Goal: Task Accomplishment & Management: Use online tool/utility

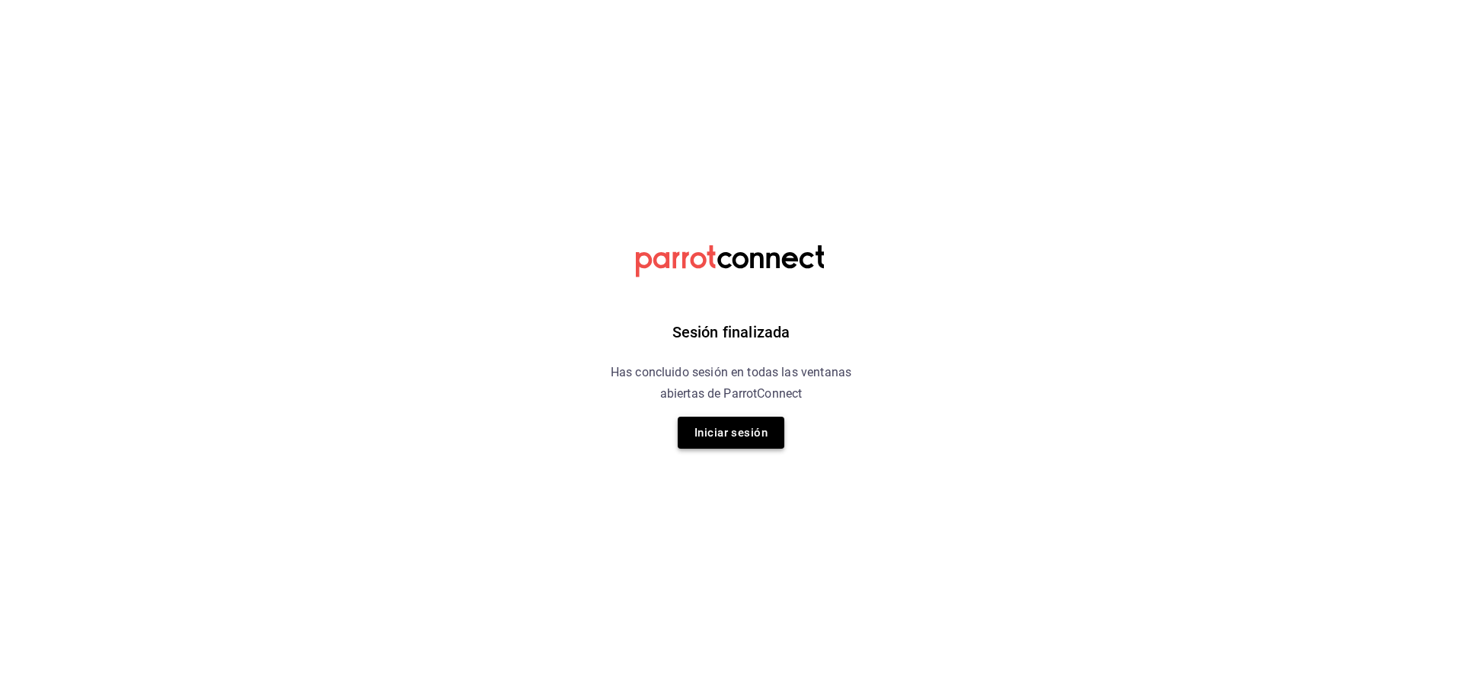
click at [708, 425] on button "Iniciar sesión" at bounding box center [731, 433] width 107 height 32
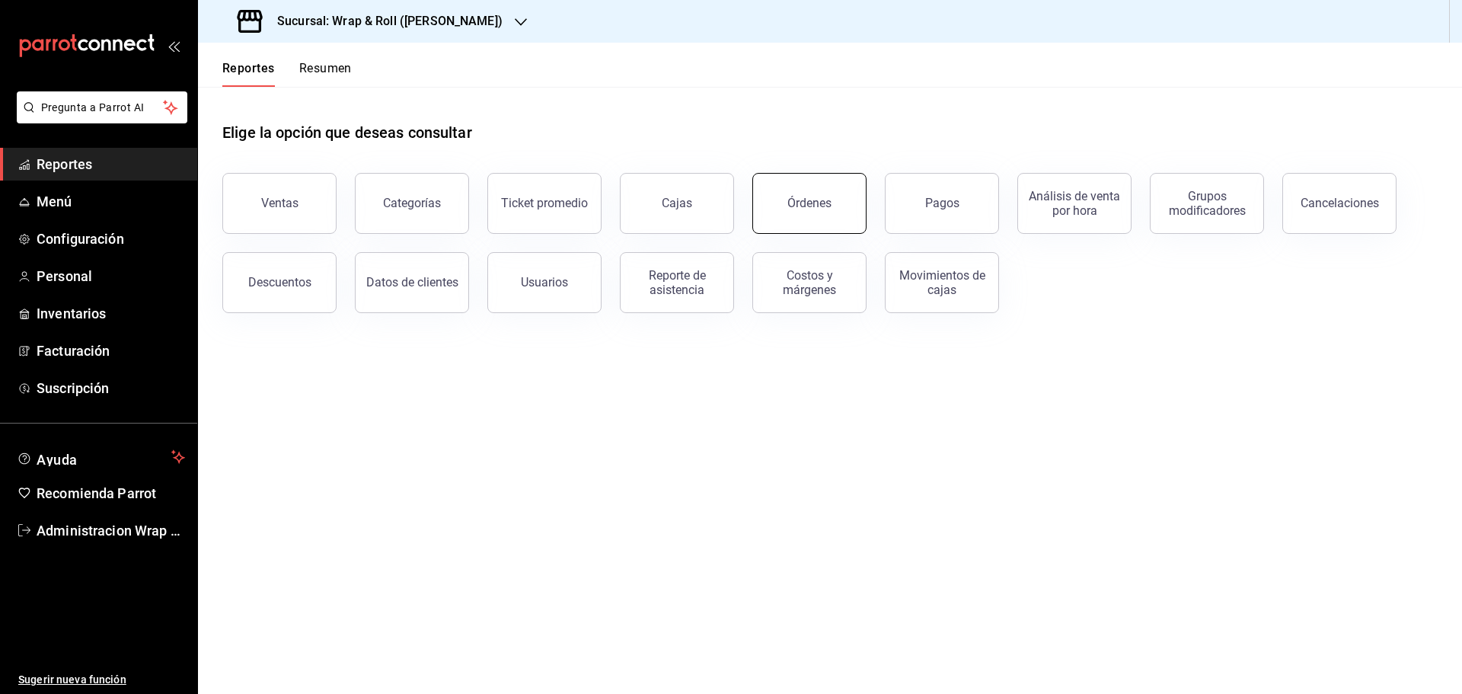
click at [852, 197] on button "Órdenes" at bounding box center [809, 203] width 114 height 61
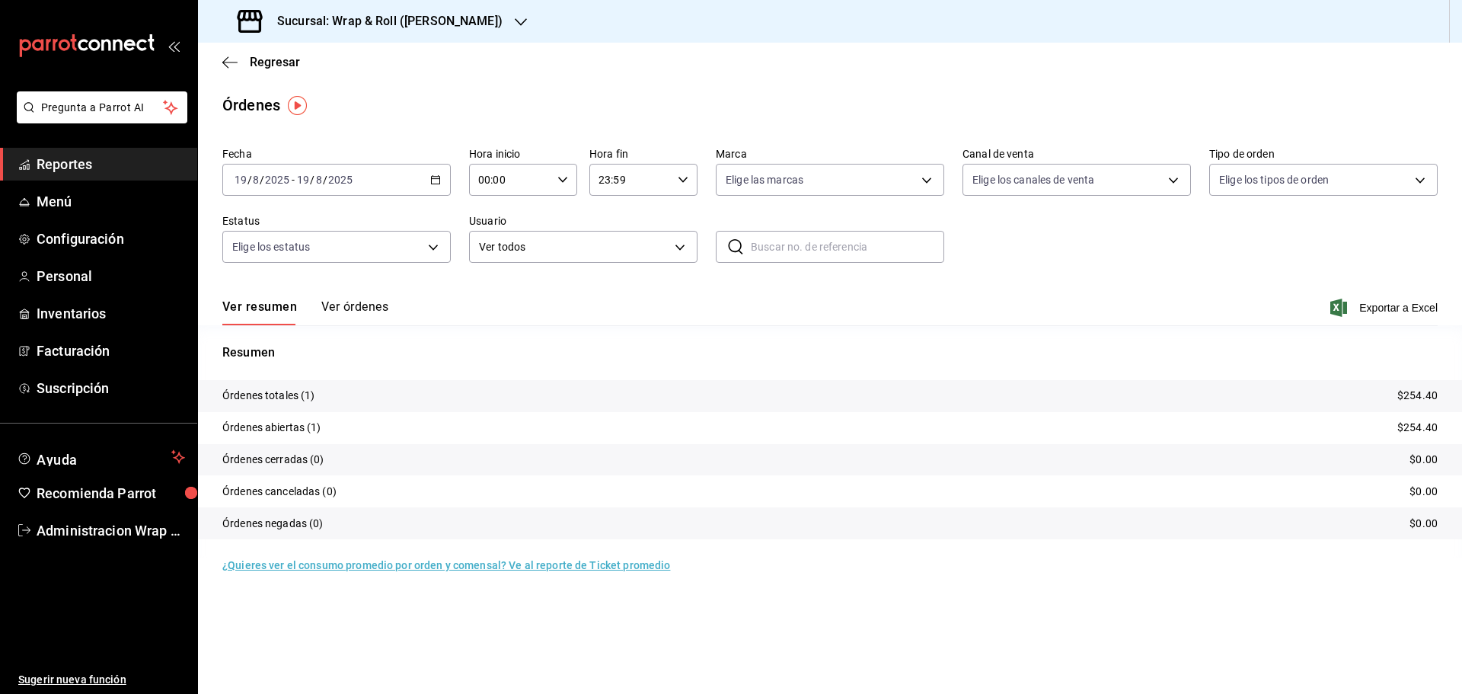
click at [440, 187] on div "2025-08-19 19 / 8 / 2025 - 2025-08-19 19 / 8 / 2025" at bounding box center [336, 180] width 228 height 32
click at [253, 252] on span "Ayer" at bounding box center [294, 260] width 118 height 16
click at [515, 20] on icon "button" at bounding box center [521, 22] width 12 height 12
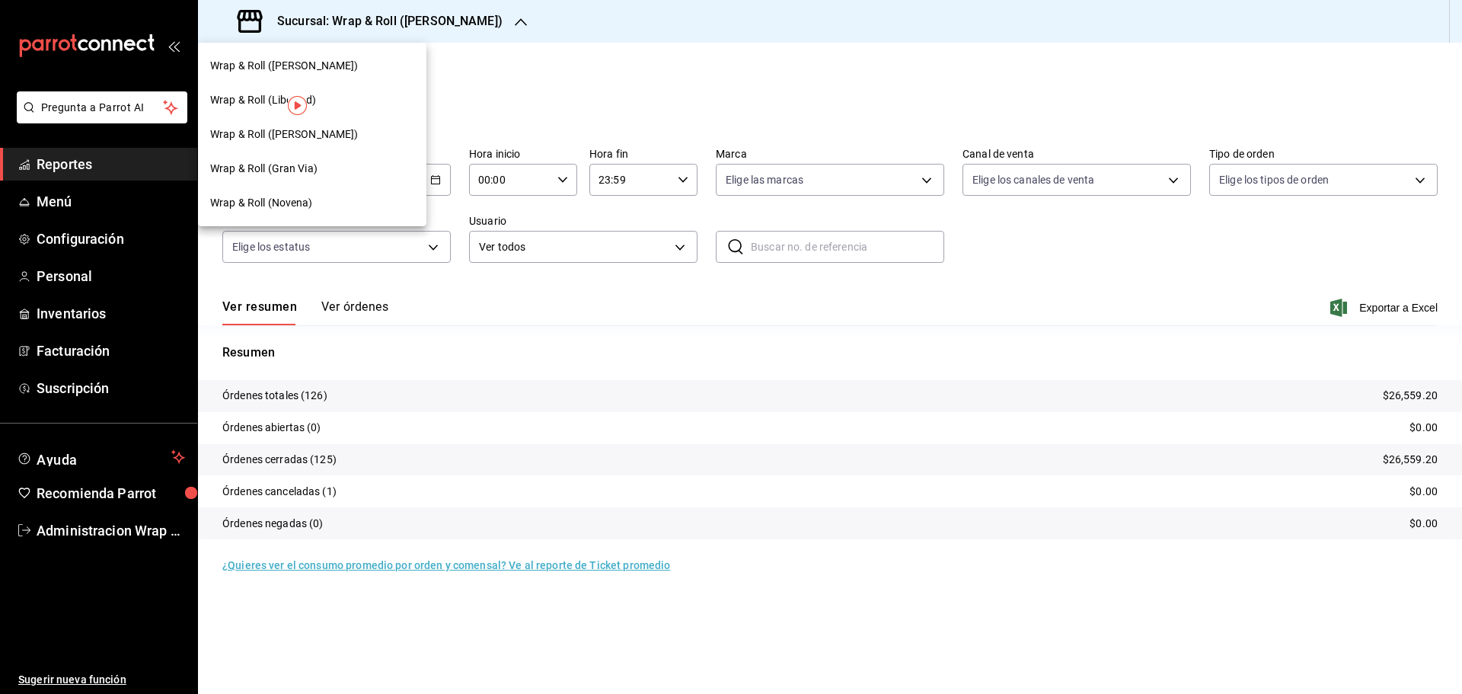
click at [272, 200] on span "Wrap & Roll (Novena)" at bounding box center [261, 203] width 103 height 16
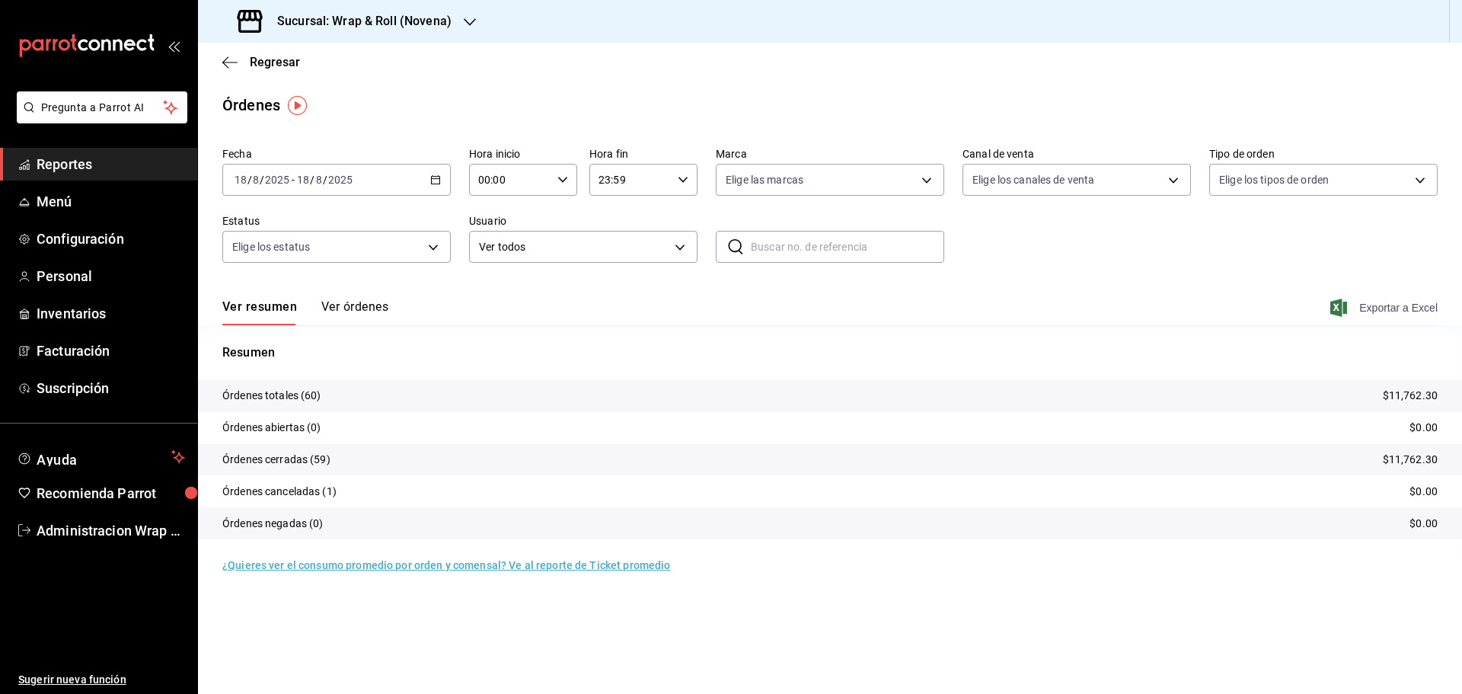
click at [1411, 302] on span "Exportar a Excel" at bounding box center [1386, 308] width 104 height 18
click at [467, 19] on icon "button" at bounding box center [470, 22] width 12 height 12
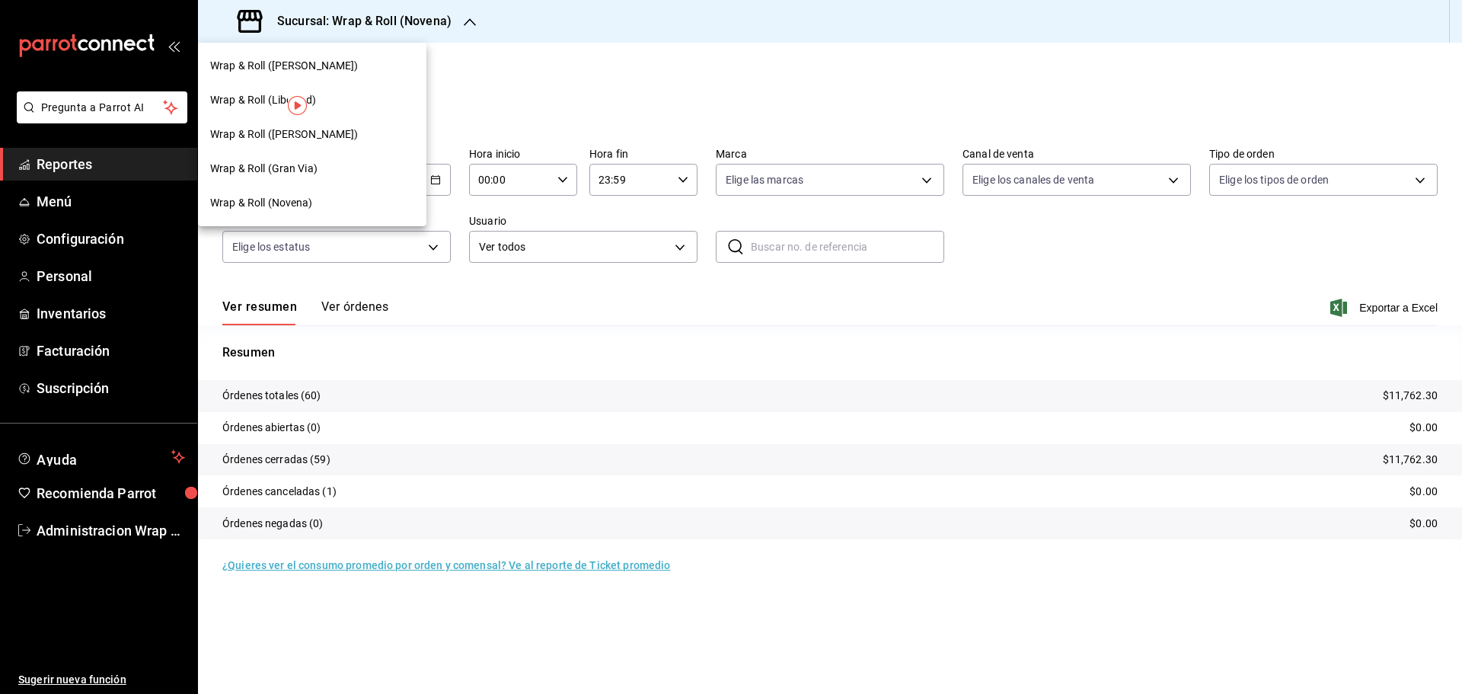
click at [308, 136] on span "Wrap & Roll (Benito Juarez)" at bounding box center [284, 134] width 149 height 16
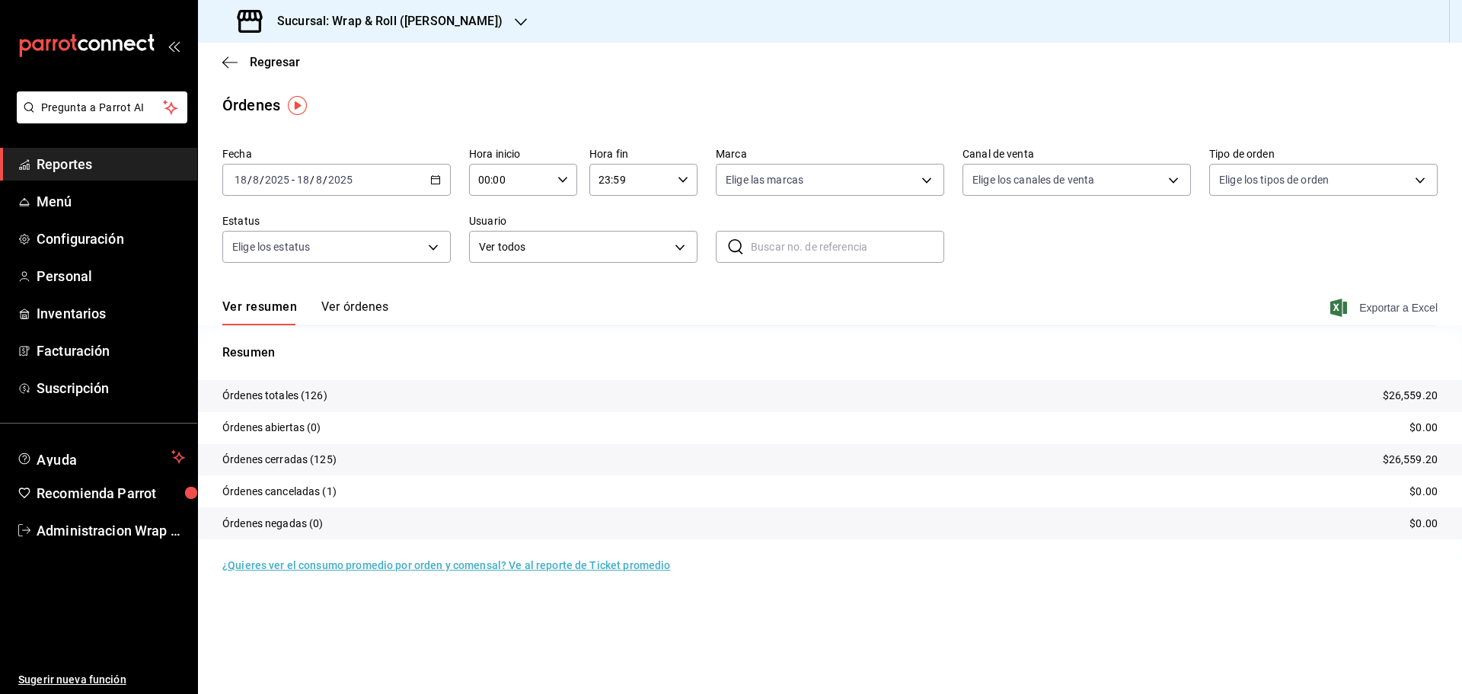
click at [1404, 312] on span "Exportar a Excel" at bounding box center [1386, 308] width 104 height 18
click at [515, 21] on icon "button" at bounding box center [521, 22] width 12 height 12
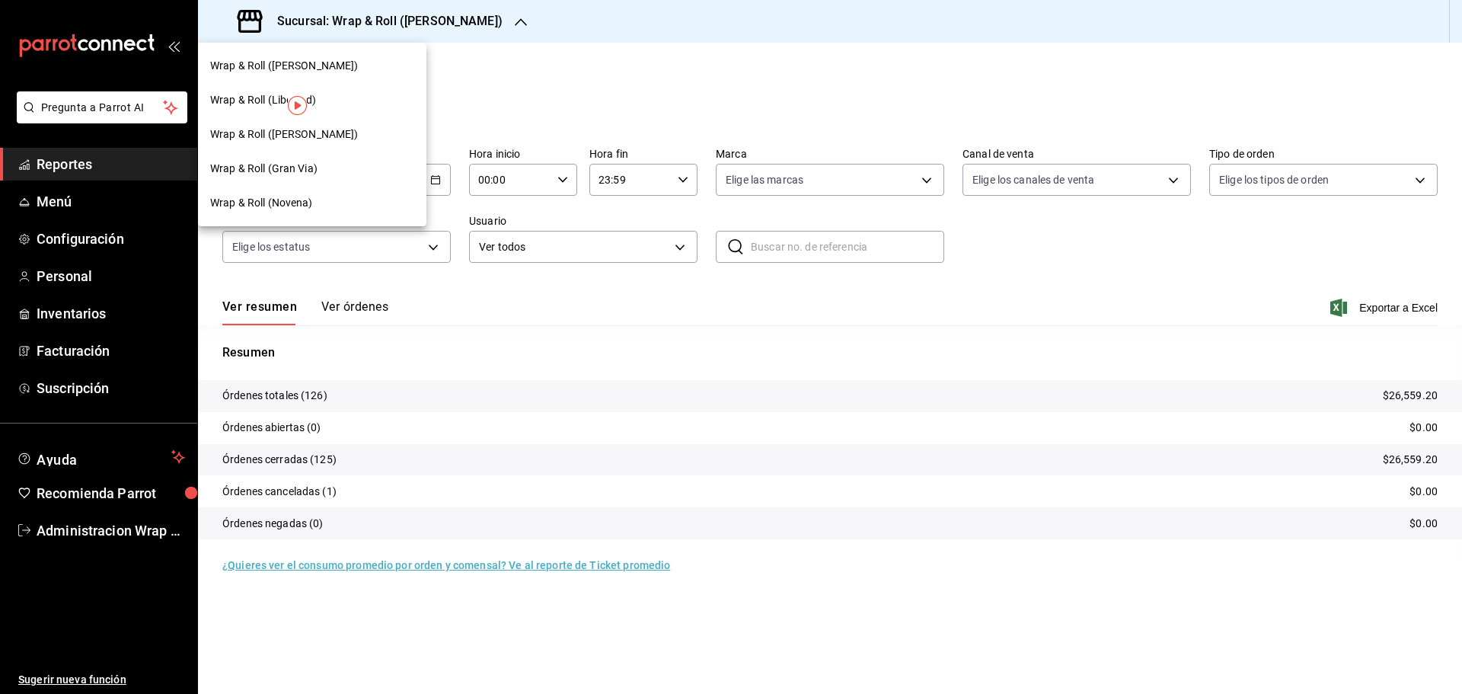
click at [245, 160] on div "Wrap & Roll (Gran Via)" at bounding box center [312, 169] width 228 height 34
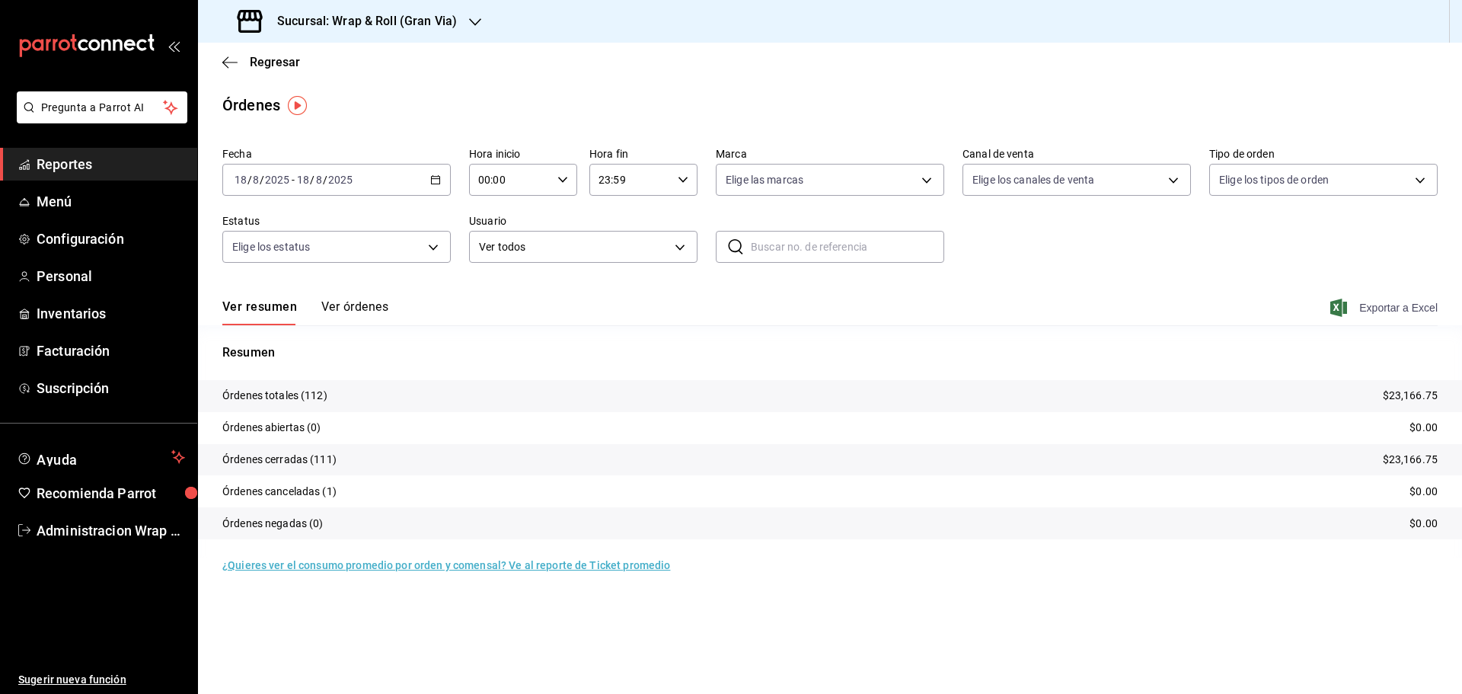
click at [1408, 299] on span "Exportar a Excel" at bounding box center [1386, 308] width 104 height 18
click at [473, 21] on icon "button" at bounding box center [475, 22] width 12 height 12
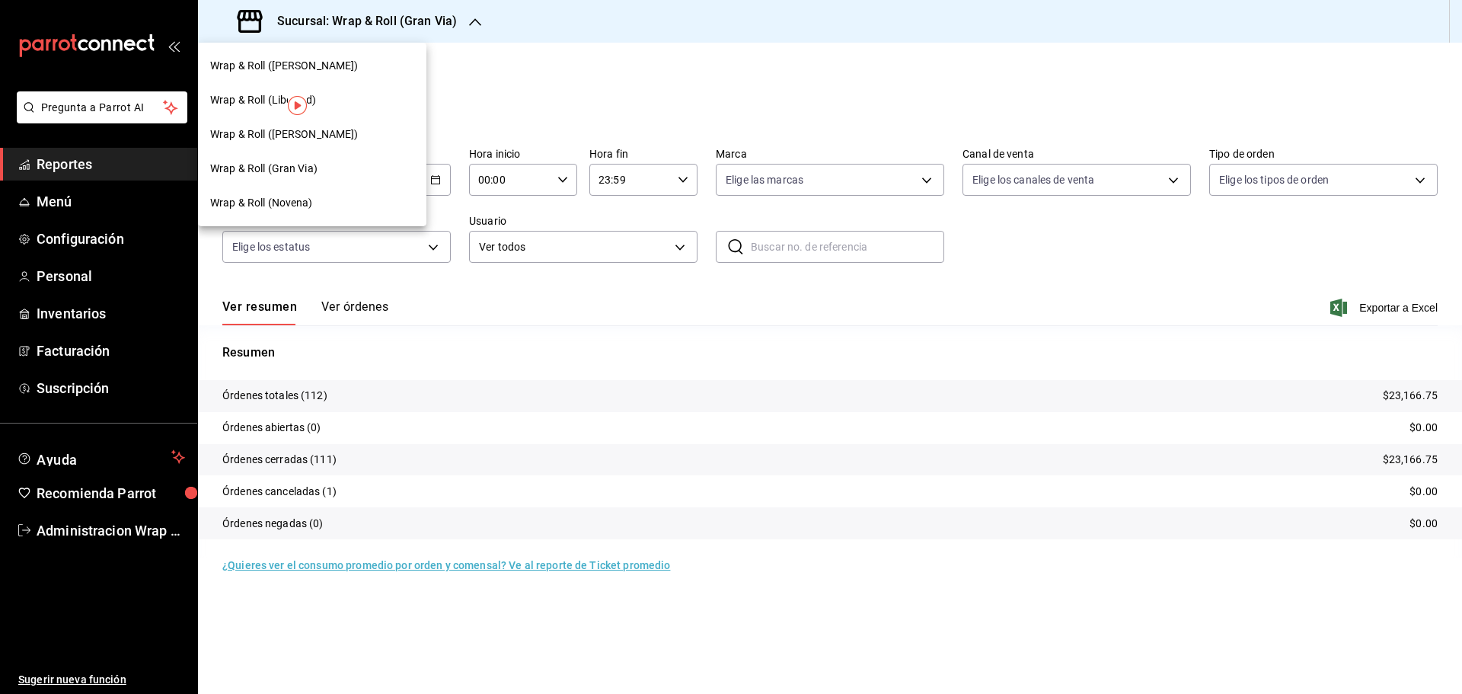
click at [343, 66] on div "Wrap & Roll (Justo Sierra)" at bounding box center [312, 66] width 204 height 16
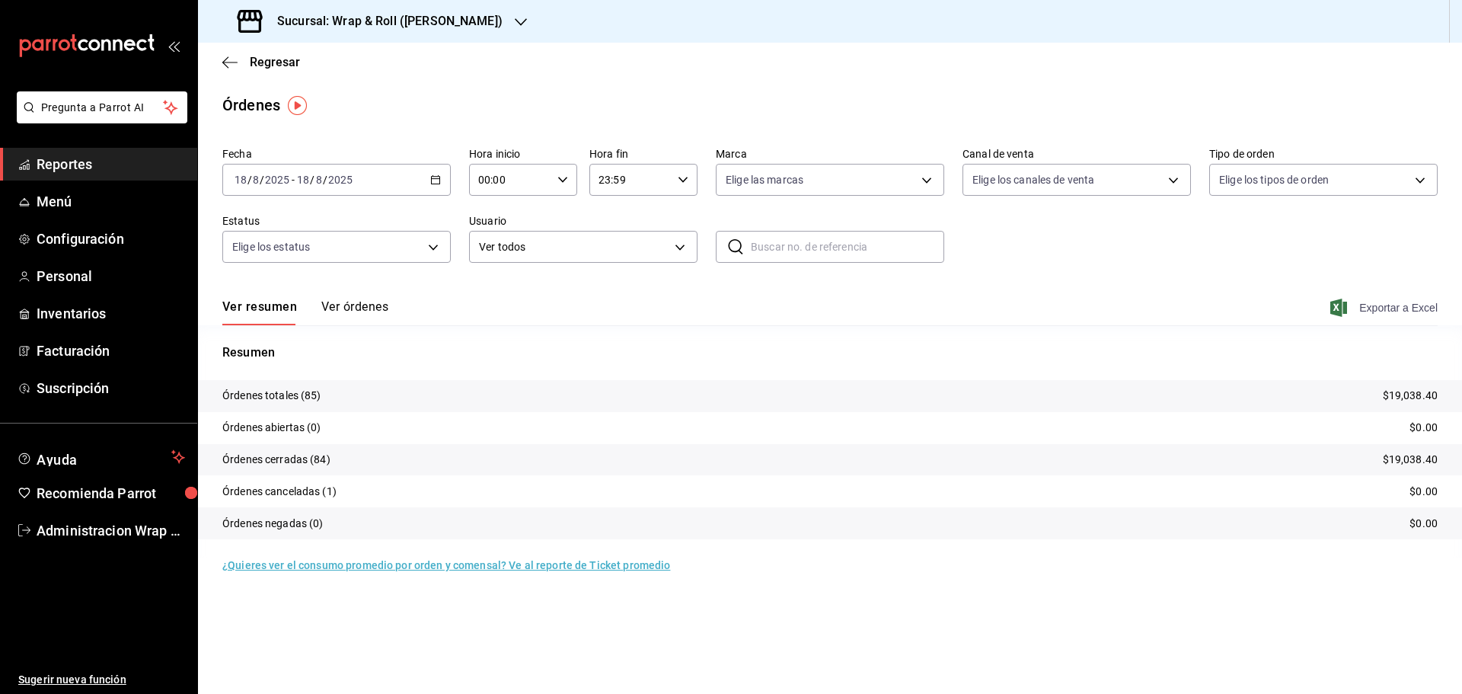
click at [1399, 307] on span "Exportar a Excel" at bounding box center [1386, 308] width 104 height 18
click at [515, 18] on icon "button" at bounding box center [521, 22] width 12 height 12
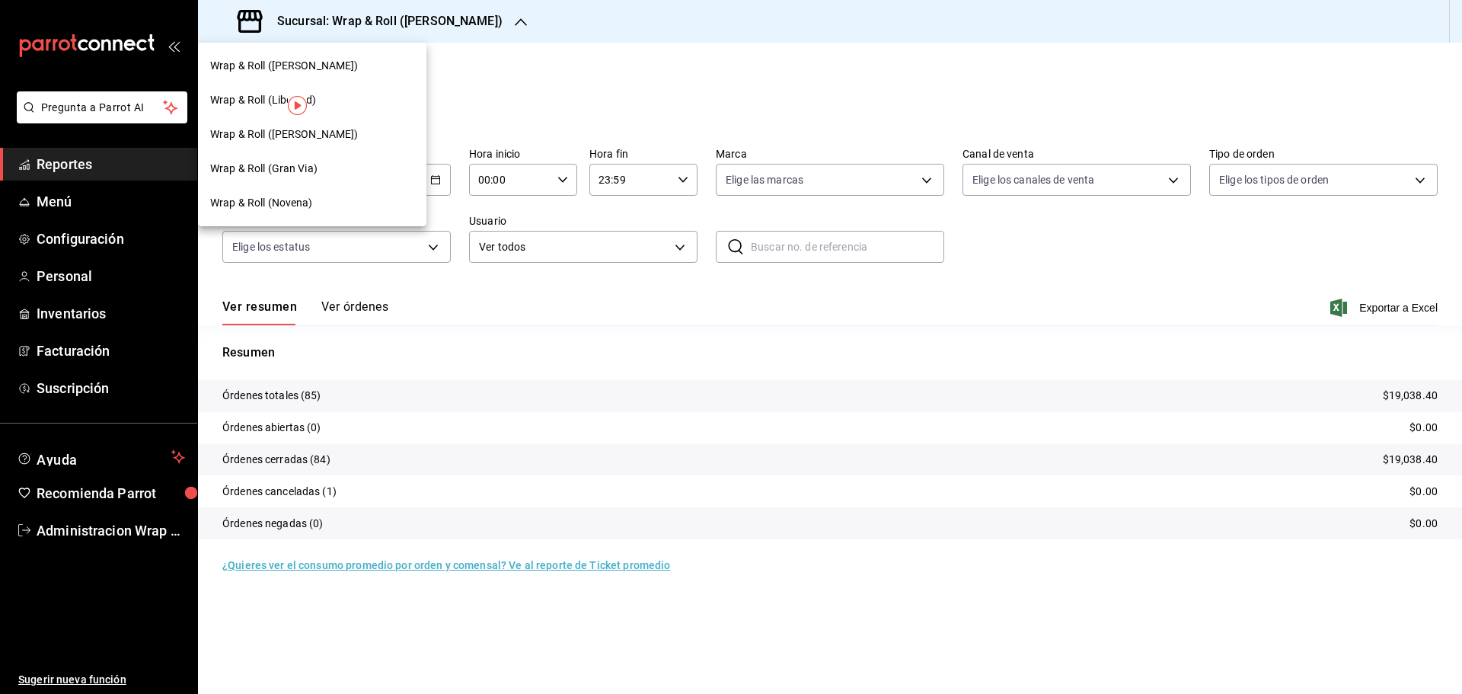
click at [308, 104] on span "Wrap & Roll (Libertad)" at bounding box center [263, 100] width 106 height 16
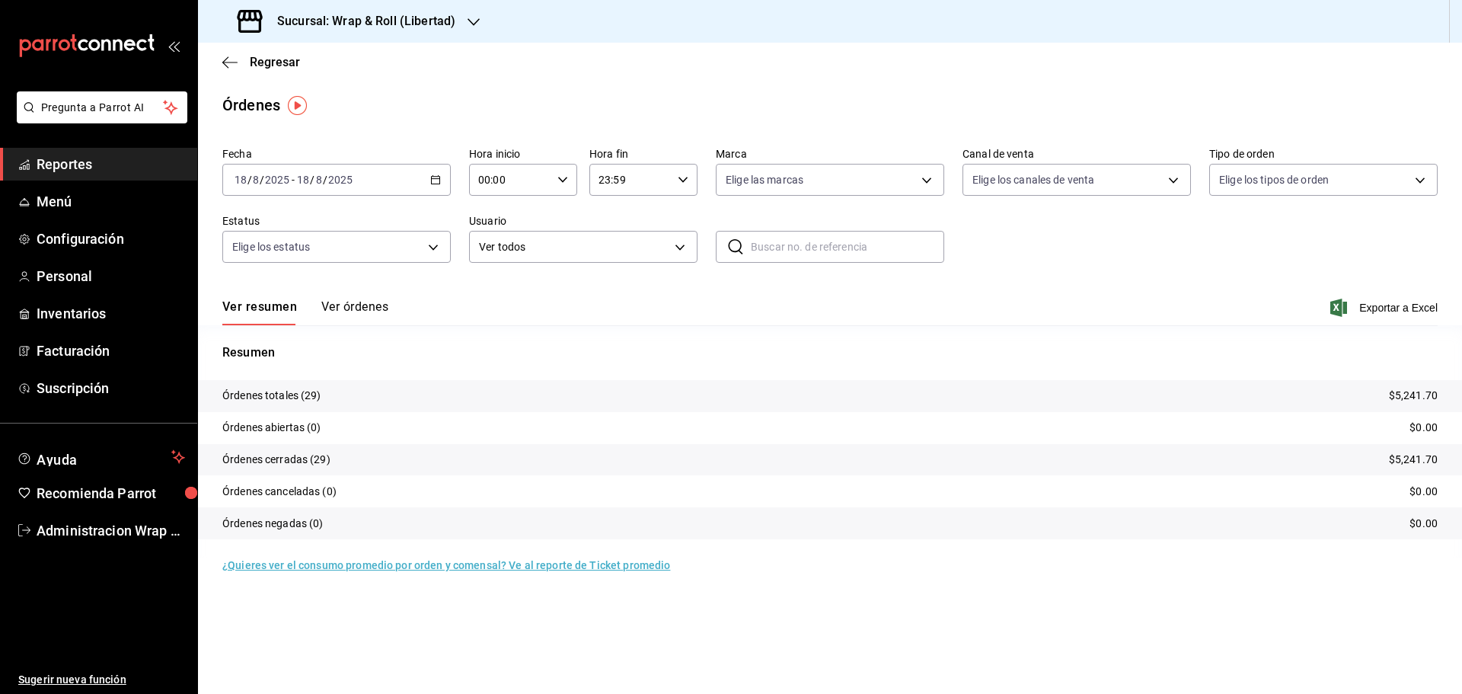
click at [65, 165] on span "Reportes" at bounding box center [111, 164] width 149 height 21
